Goal: Navigation & Orientation: Find specific page/section

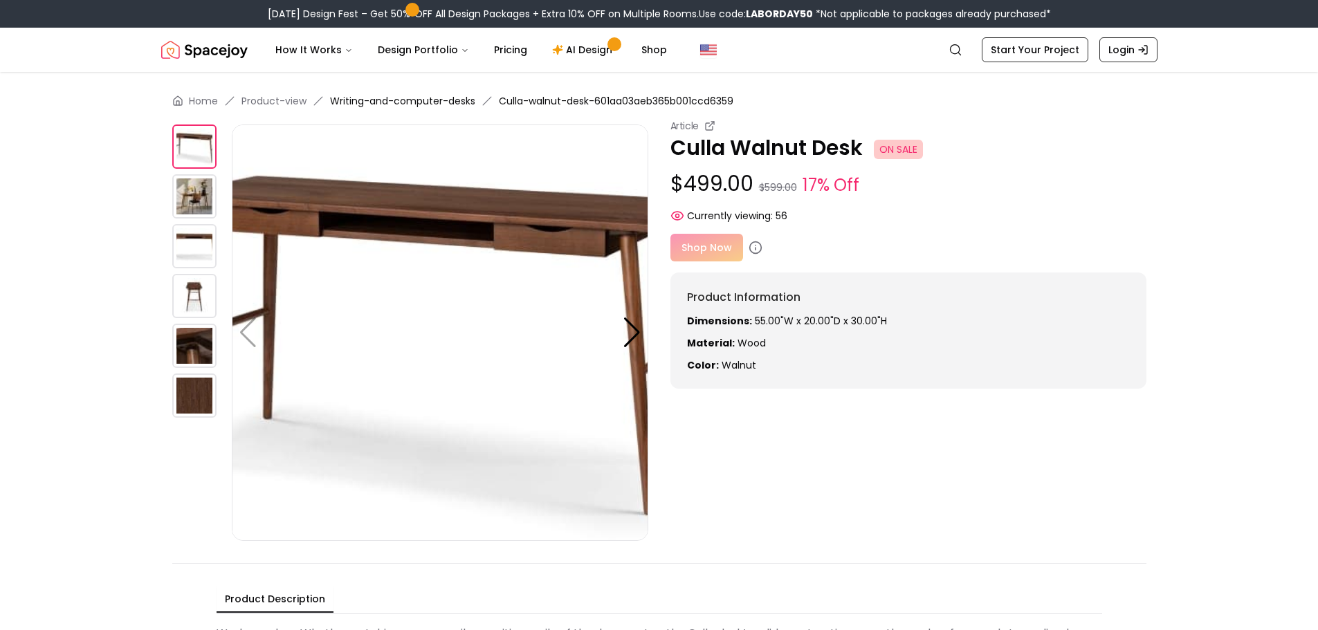
click at [450, 104] on link "Writing-and-computer-desks" at bounding box center [402, 101] width 145 height 14
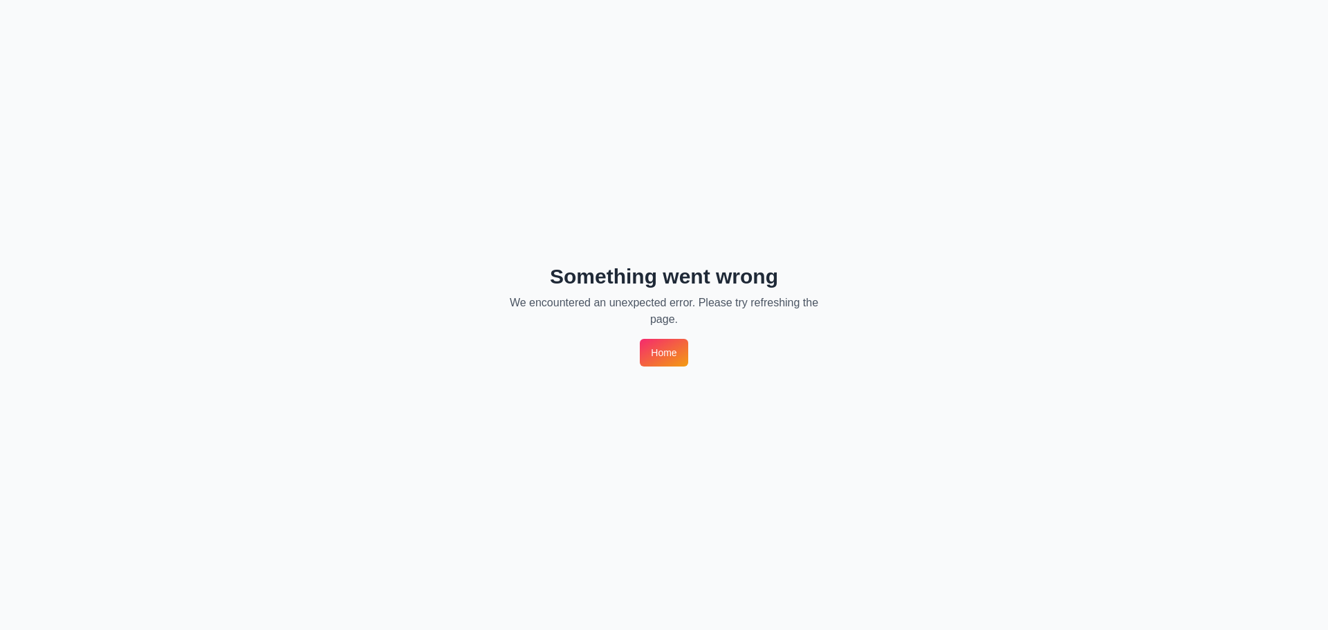
click at [672, 356] on link "Home" at bounding box center [664, 353] width 48 height 28
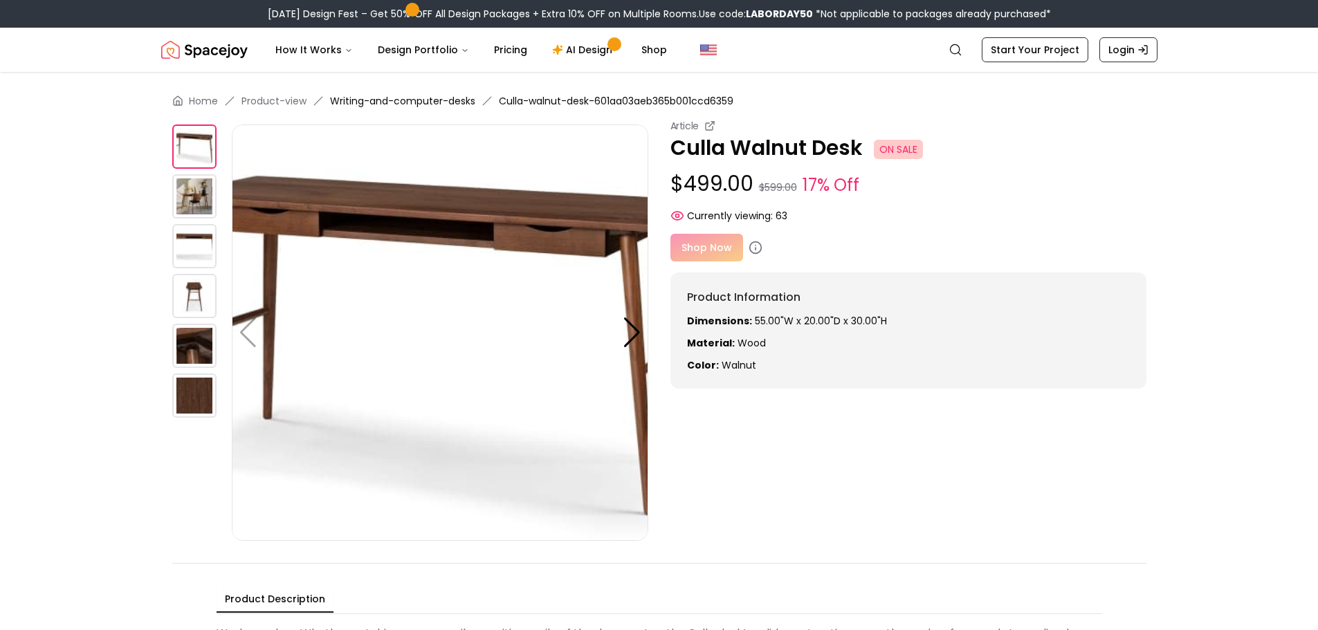
click at [435, 99] on link "Writing-and-computer-desks" at bounding box center [402, 101] width 145 height 14
click at [268, 107] on link "Product-view" at bounding box center [273, 101] width 65 height 14
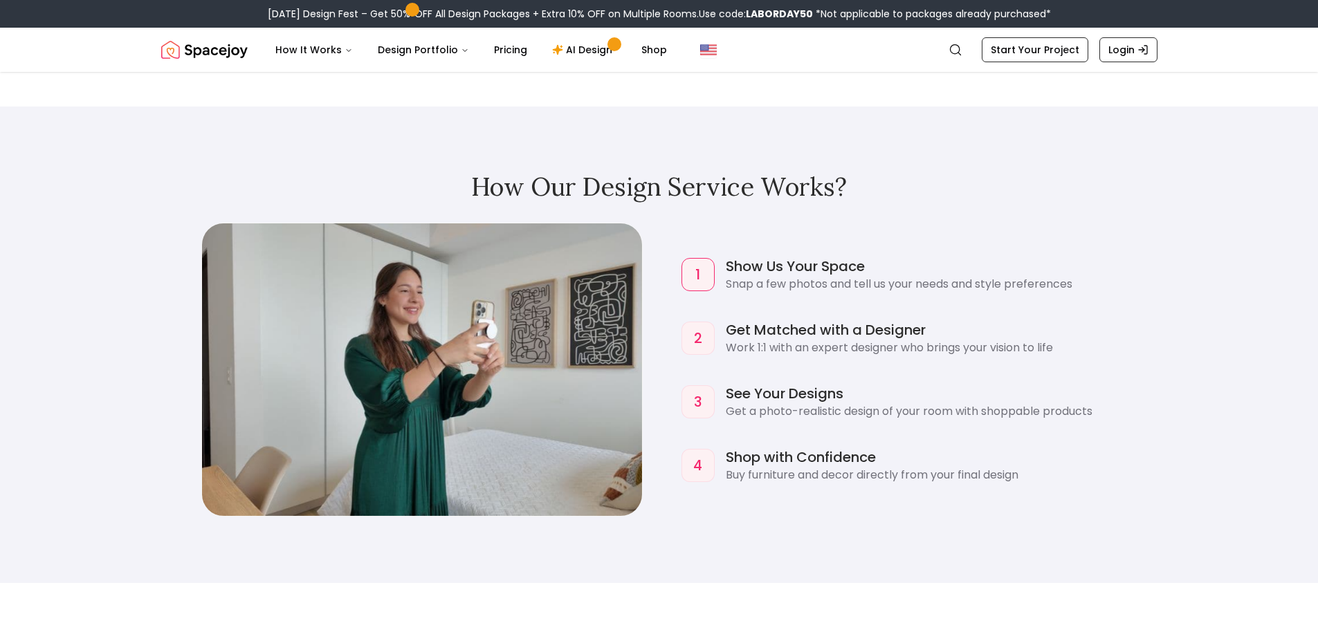
scroll to position [1314, 0]
